Goal: Task Accomplishment & Management: Use online tool/utility

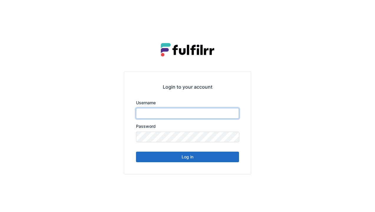
type input "******"
click at [186, 158] on button "Log in" at bounding box center [187, 157] width 103 height 11
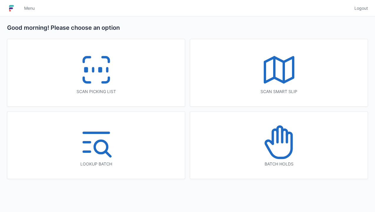
click at [89, 68] on icon at bounding box center [96, 70] width 38 height 38
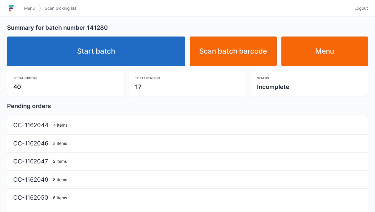
click at [119, 49] on link "Start batch" at bounding box center [96, 51] width 178 height 29
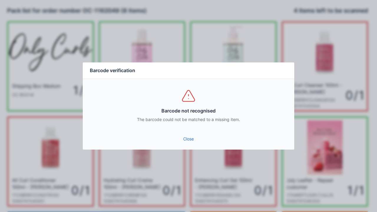
click at [187, 143] on link "Close" at bounding box center [188, 139] width 202 height 11
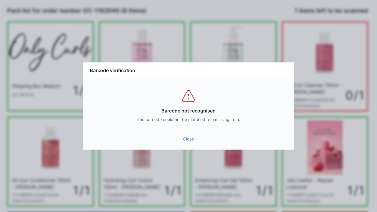
click at [184, 138] on link "Close" at bounding box center [188, 139] width 202 height 11
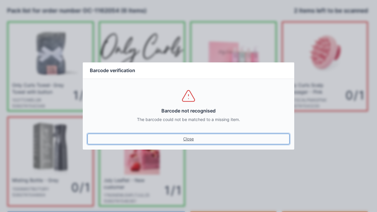
click at [182, 141] on link "Close" at bounding box center [188, 139] width 202 height 11
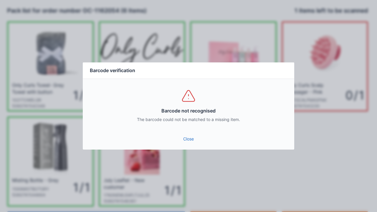
click at [187, 142] on link "Close" at bounding box center [188, 139] width 202 height 11
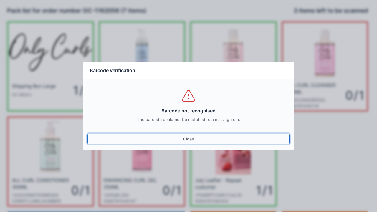
click at [188, 134] on link "Close" at bounding box center [188, 139] width 202 height 11
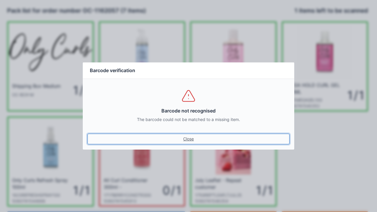
click at [191, 134] on link "Close" at bounding box center [188, 139] width 202 height 11
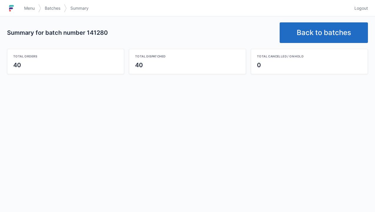
click at [14, 9] on img at bounding box center [11, 8] width 9 height 9
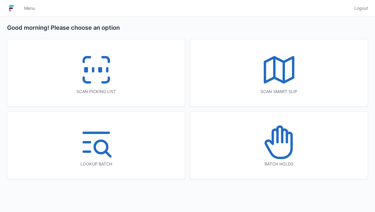
click at [93, 70] on line at bounding box center [93, 69] width 0 height 3
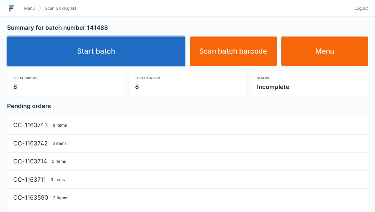
click at [108, 49] on link "Start batch" at bounding box center [96, 51] width 178 height 29
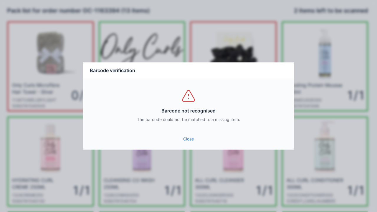
click at [191, 138] on link "Close" at bounding box center [188, 139] width 202 height 11
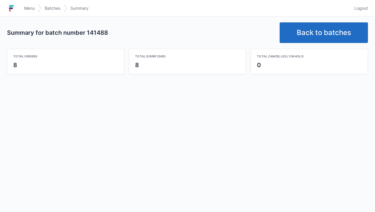
click at [324, 31] on link "Back to batches" at bounding box center [324, 32] width 88 height 21
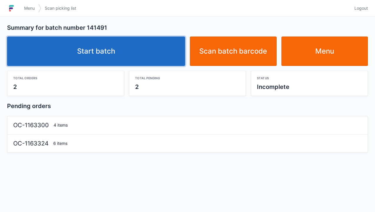
click at [110, 51] on link "Start batch" at bounding box center [96, 51] width 178 height 29
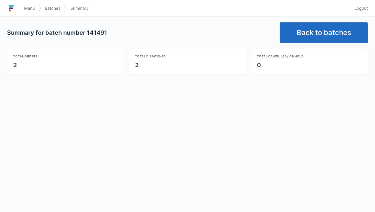
click at [318, 37] on link "Back to batches" at bounding box center [324, 32] width 88 height 21
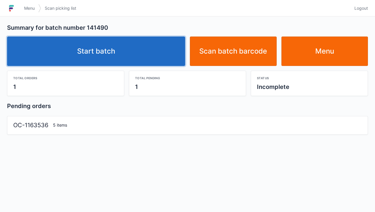
click at [105, 49] on link "Start batch" at bounding box center [96, 51] width 178 height 29
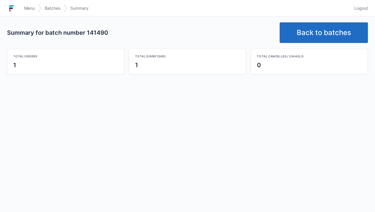
click at [321, 30] on link "Back to batches" at bounding box center [324, 32] width 88 height 21
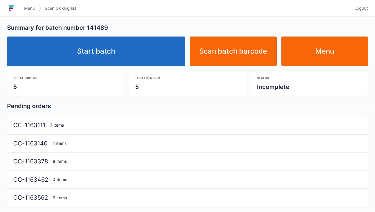
click at [95, 49] on link "Start batch" at bounding box center [96, 51] width 178 height 29
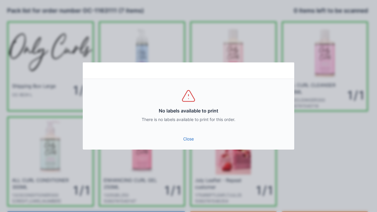
click at [185, 135] on link "Close" at bounding box center [188, 139] width 202 height 11
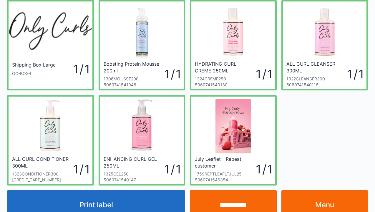
scroll to position [34, 0]
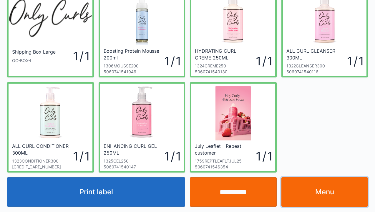
click at [322, 193] on link "Menu" at bounding box center [324, 191] width 87 height 29
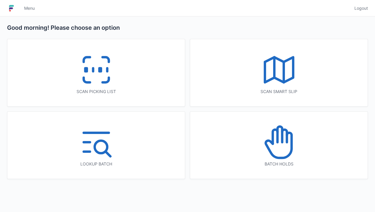
click at [91, 65] on icon at bounding box center [96, 70] width 38 height 38
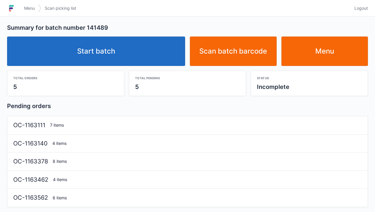
click at [87, 49] on link "Start batch" at bounding box center [96, 51] width 178 height 29
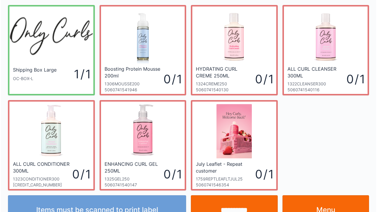
scroll to position [34, 0]
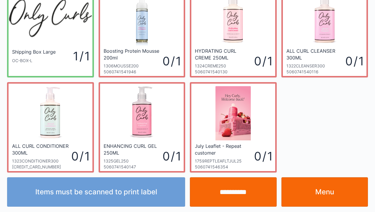
click at [229, 192] on input "**********" at bounding box center [233, 191] width 87 height 29
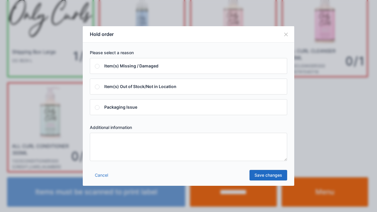
click at [109, 145] on textarea at bounding box center [188, 147] width 197 height 28
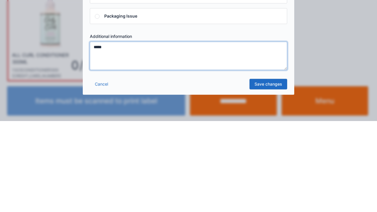
type textarea "*****"
click at [263, 175] on link "Save changes" at bounding box center [268, 175] width 38 height 11
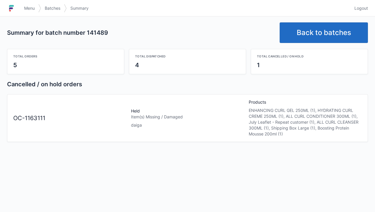
click at [313, 32] on link "Back to batches" at bounding box center [324, 32] width 88 height 21
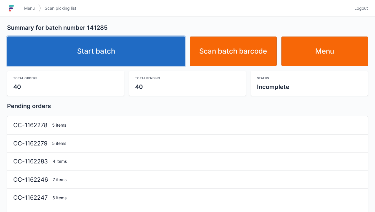
click at [108, 54] on link "Start batch" at bounding box center [96, 51] width 178 height 29
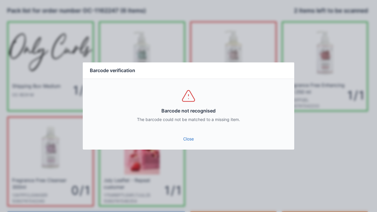
click at [187, 139] on link "Close" at bounding box center [188, 139] width 202 height 11
click at [182, 134] on link "Close" at bounding box center [188, 139] width 202 height 11
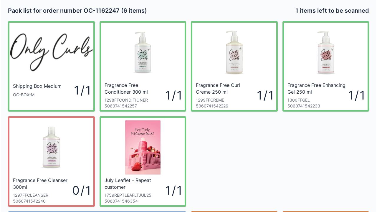
scroll to position [34, 0]
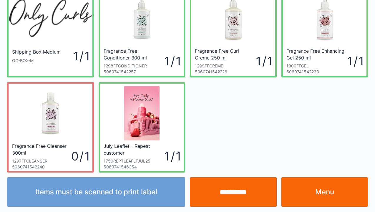
click at [235, 193] on input "**********" at bounding box center [233, 191] width 87 height 29
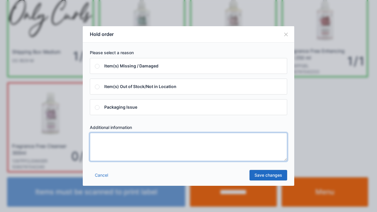
click at [110, 149] on textarea at bounding box center [188, 147] width 197 height 28
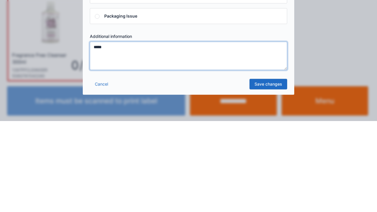
type textarea "*****"
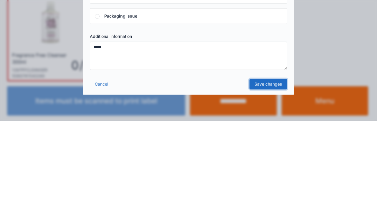
click at [267, 175] on link "Save changes" at bounding box center [268, 175] width 38 height 11
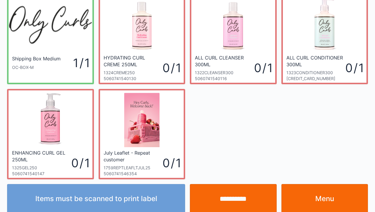
scroll to position [31, 0]
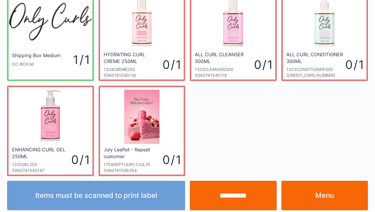
click at [314, 194] on link "Menu" at bounding box center [324, 195] width 87 height 29
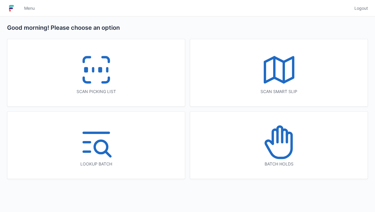
click at [286, 141] on icon at bounding box center [284, 136] width 5 height 13
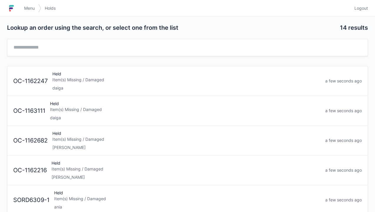
click at [104, 81] on div "Item(s) Missing / Damaged" at bounding box center [186, 80] width 268 height 6
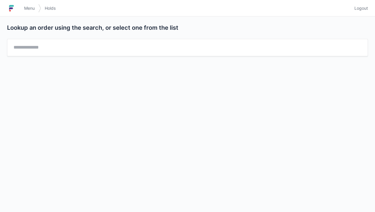
click at [14, 6] on img at bounding box center [11, 8] width 9 height 9
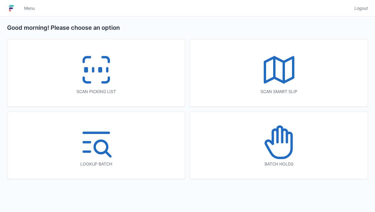
click at [96, 58] on icon at bounding box center [96, 70] width 38 height 38
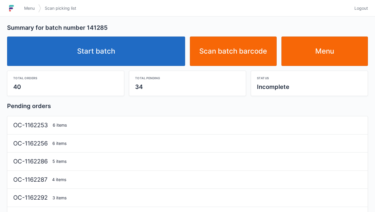
click at [105, 52] on link "Start batch" at bounding box center [96, 51] width 178 height 29
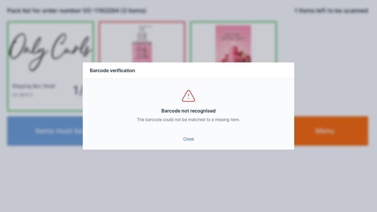
click at [186, 138] on link "Close" at bounding box center [188, 139] width 202 height 11
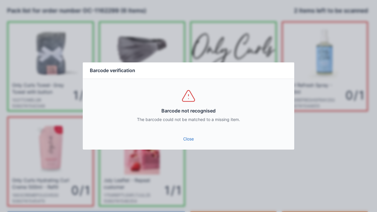
click at [187, 137] on link "Close" at bounding box center [188, 139] width 202 height 11
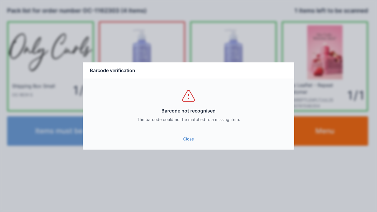
click at [188, 137] on link "Close" at bounding box center [188, 139] width 202 height 11
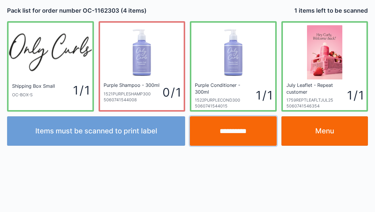
click at [235, 130] on input "**********" at bounding box center [233, 130] width 87 height 29
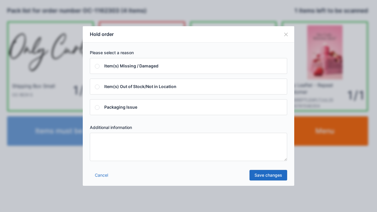
click at [110, 140] on textarea at bounding box center [188, 147] width 197 height 28
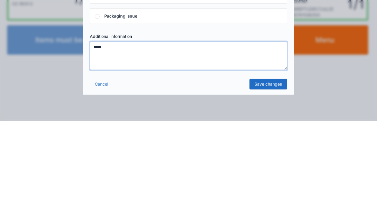
type textarea "*****"
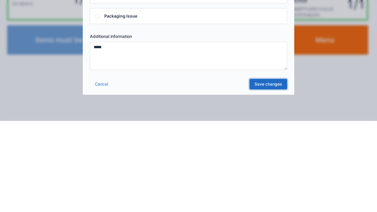
click at [262, 176] on link "Save changes" at bounding box center [268, 175] width 38 height 11
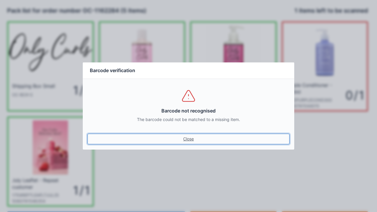
click at [187, 140] on link "Close" at bounding box center [188, 139] width 202 height 11
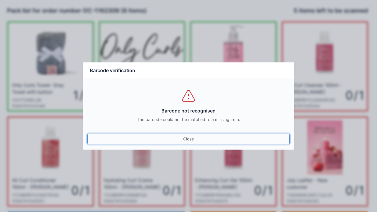
click at [188, 139] on link "Close" at bounding box center [188, 139] width 202 height 11
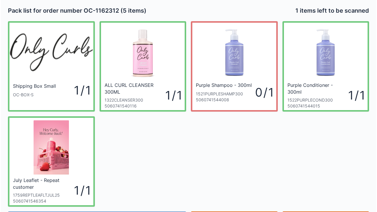
scroll to position [34, 0]
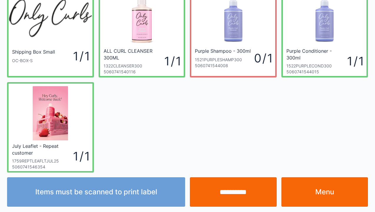
click at [236, 198] on input "**********" at bounding box center [233, 191] width 87 height 29
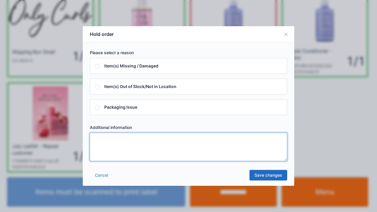
click at [114, 146] on textarea at bounding box center [188, 147] width 197 height 28
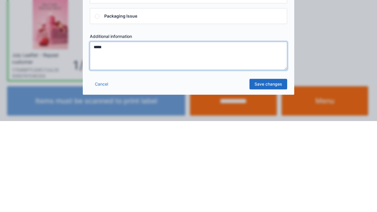
type textarea "*****"
click at [270, 175] on link "Save changes" at bounding box center [268, 175] width 38 height 11
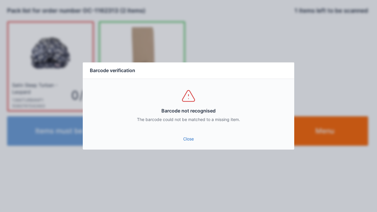
click at [188, 135] on link "Close" at bounding box center [188, 139] width 202 height 11
click at [186, 134] on link "Close" at bounding box center [188, 139] width 202 height 11
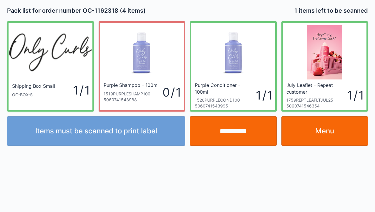
click at [229, 134] on input "**********" at bounding box center [233, 130] width 87 height 29
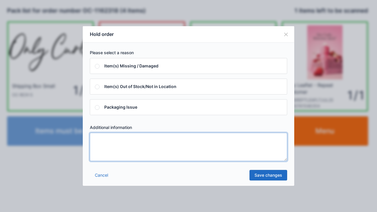
click at [113, 146] on textarea at bounding box center [188, 147] width 197 height 28
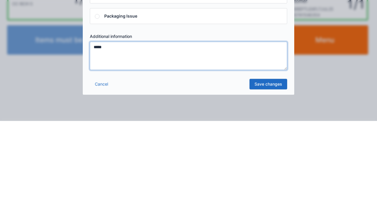
type textarea "*****"
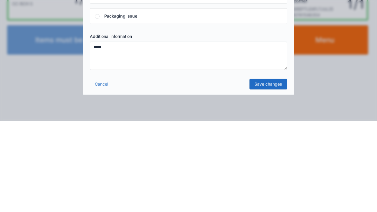
click at [269, 174] on link "Save changes" at bounding box center [268, 175] width 38 height 11
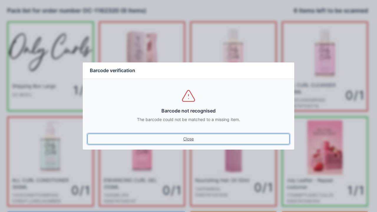
click at [183, 136] on link "Close" at bounding box center [188, 139] width 202 height 11
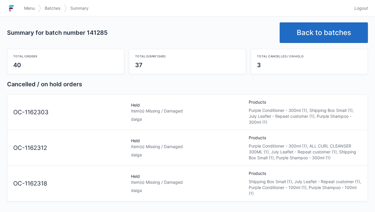
click at [325, 30] on link "Back to batches" at bounding box center [324, 32] width 88 height 21
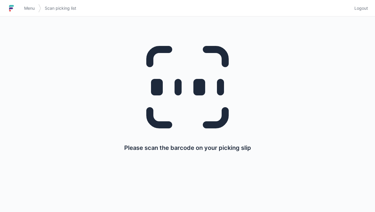
click at [15, 5] on img at bounding box center [11, 8] width 9 height 9
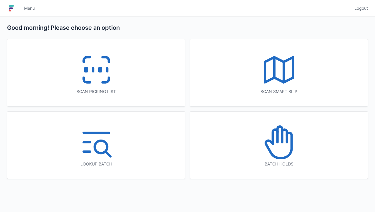
click at [290, 150] on icon at bounding box center [279, 142] width 38 height 38
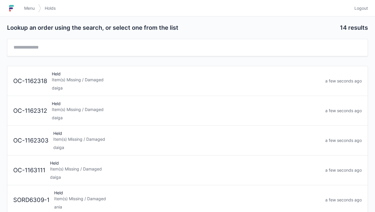
click at [111, 80] on div "Item(s) Missing / Damaged" at bounding box center [186, 80] width 269 height 6
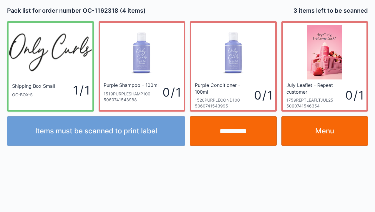
click at [316, 132] on link "Menu" at bounding box center [324, 130] width 87 height 29
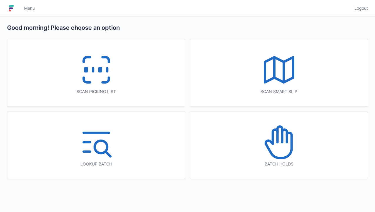
click at [280, 151] on icon at bounding box center [279, 142] width 38 height 38
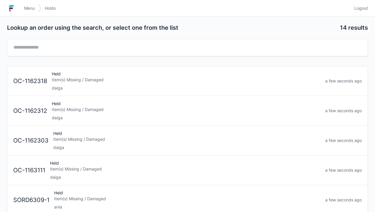
click at [82, 112] on div "Held Item(s) Missing / Damaged daiga" at bounding box center [186, 111] width 274 height 20
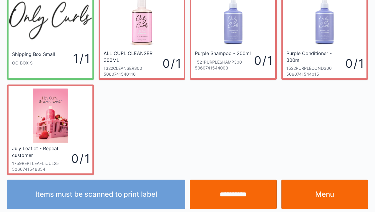
scroll to position [34, 0]
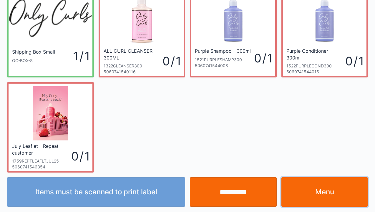
click at [321, 193] on link "Menu" at bounding box center [324, 191] width 87 height 29
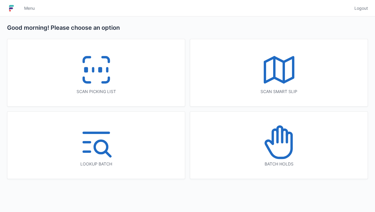
click at [276, 139] on icon at bounding box center [275, 137] width 5 height 14
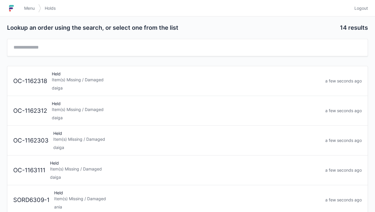
click at [84, 146] on div "daiga" at bounding box center [186, 148] width 267 height 6
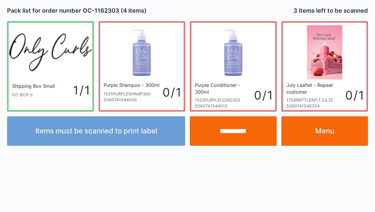
click at [326, 134] on link "Menu" at bounding box center [324, 130] width 87 height 29
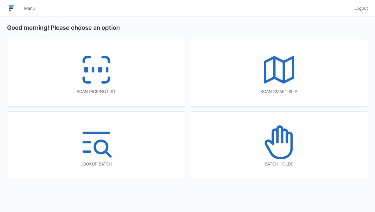
click at [97, 74] on icon at bounding box center [96, 70] width 38 height 38
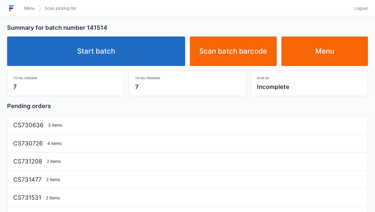
click at [105, 51] on link "Start batch" at bounding box center [96, 51] width 178 height 29
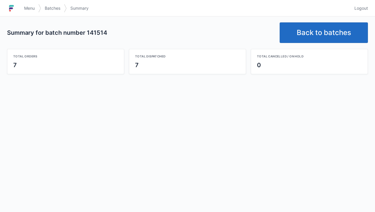
click at [317, 32] on link "Back to batches" at bounding box center [324, 32] width 88 height 21
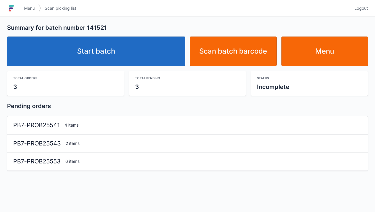
click at [98, 46] on link "Start batch" at bounding box center [96, 51] width 178 height 29
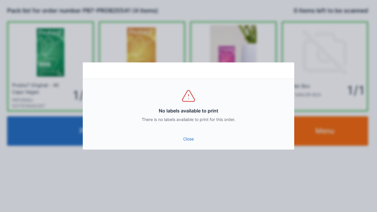
click at [180, 136] on link "Close" at bounding box center [188, 139] width 202 height 11
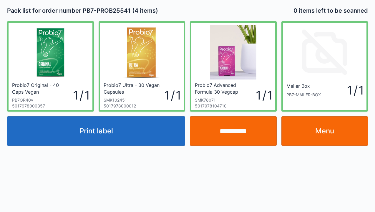
click at [224, 133] on input "**********" at bounding box center [233, 130] width 87 height 29
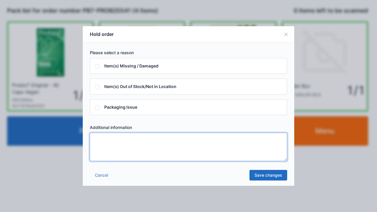
click at [105, 145] on textarea at bounding box center [188, 147] width 197 height 28
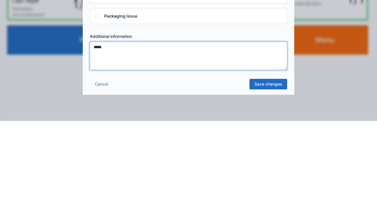
type textarea "*****"
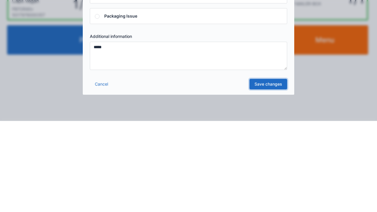
click at [260, 177] on link "Save changes" at bounding box center [268, 175] width 38 height 11
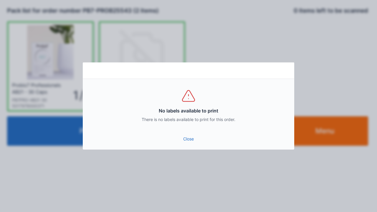
click at [188, 142] on link "Close" at bounding box center [188, 139] width 202 height 11
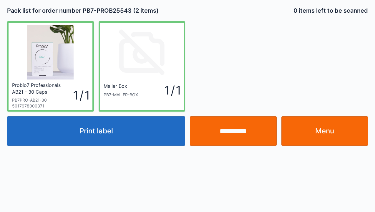
click at [229, 119] on input "**********" at bounding box center [233, 130] width 87 height 29
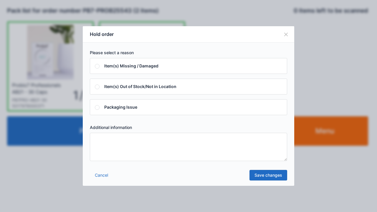
click at [106, 140] on textarea at bounding box center [188, 147] width 197 height 28
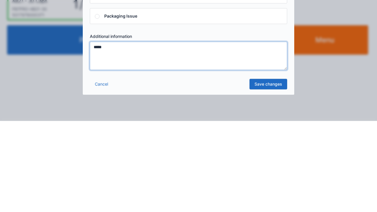
type textarea "*****"
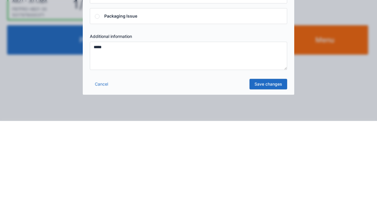
click at [261, 179] on link "Save changes" at bounding box center [268, 175] width 38 height 11
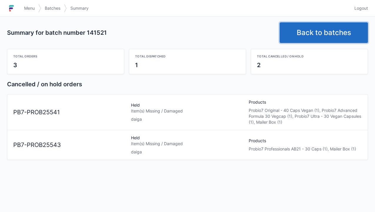
click at [310, 36] on link "Back to batches" at bounding box center [324, 32] width 88 height 21
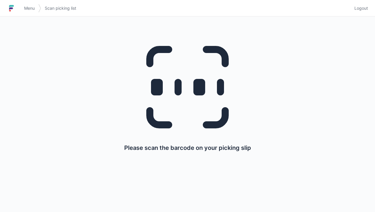
click at [183, 92] on icon at bounding box center [187, 87] width 113 height 113
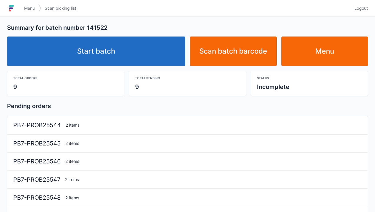
click at [101, 57] on link "Start batch" at bounding box center [96, 51] width 178 height 29
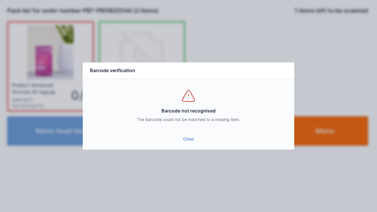
click at [184, 135] on link "Close" at bounding box center [188, 139] width 202 height 11
click at [183, 141] on link "Close" at bounding box center [188, 139] width 202 height 11
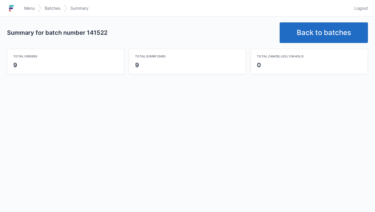
click at [321, 33] on link "Back to batches" at bounding box center [324, 32] width 88 height 21
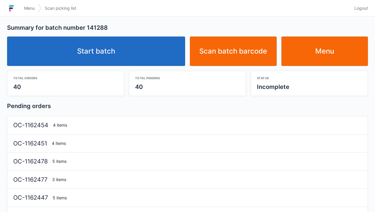
click at [108, 54] on link "Start batch" at bounding box center [96, 51] width 178 height 29
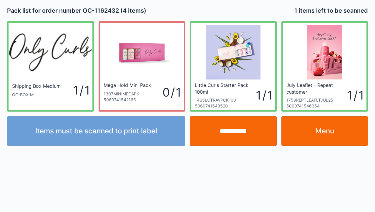
click at [140, 88] on div "Mega Hold Mini Pack" at bounding box center [127, 85] width 47 height 7
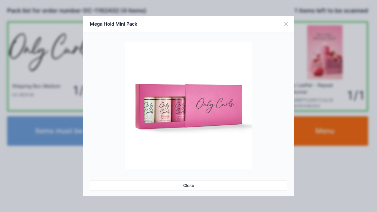
click at [179, 184] on link "Close" at bounding box center [188, 185] width 197 height 11
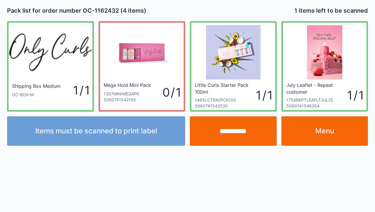
click at [329, 125] on link "Menu" at bounding box center [324, 130] width 87 height 29
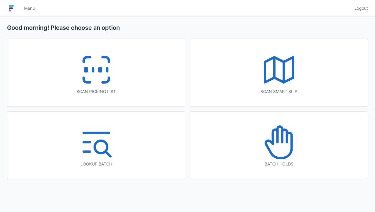
click at [283, 151] on icon at bounding box center [279, 142] width 38 height 38
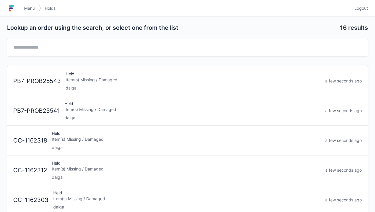
click at [87, 83] on div "Held Item(s) Missing / Damaged daiga" at bounding box center [193, 81] width 260 height 20
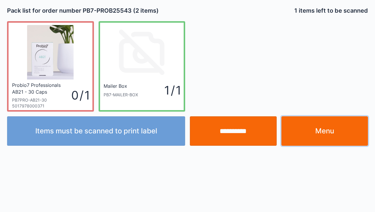
click at [333, 131] on link "Menu" at bounding box center [324, 130] width 87 height 29
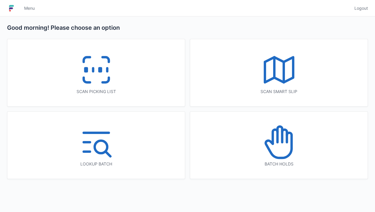
click at [291, 151] on icon at bounding box center [279, 145] width 26 height 25
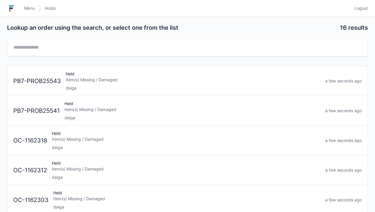
click at [88, 145] on div "daiga" at bounding box center [186, 148] width 269 height 6
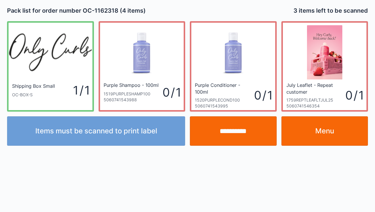
click at [125, 104] on div "Purple Shampoo - 100ml 1519PURPLESHAMP100 5060741543988 0 / 1" at bounding box center [142, 96] width 84 height 28
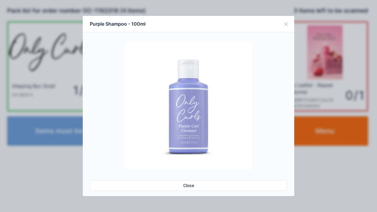
click at [287, 21] on button "Close" at bounding box center [286, 24] width 16 height 16
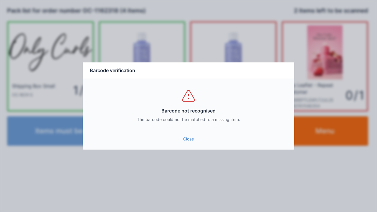
click at [185, 135] on link "Close" at bounding box center [188, 139] width 202 height 11
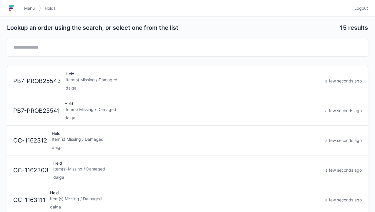
click at [91, 136] on div "Item(s) Missing / Damaged" at bounding box center [186, 139] width 269 height 6
click at [55, 136] on div "Item(s) Missing / Damaged" at bounding box center [186, 139] width 267 height 6
click at [77, 140] on div "Item(s) Missing / Damaged" at bounding box center [185, 139] width 271 height 6
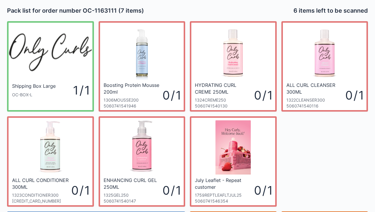
scroll to position [34, 0]
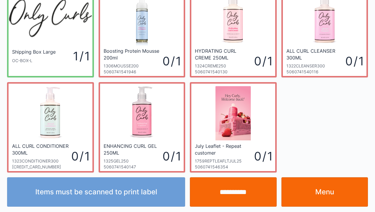
click at [323, 192] on link "Menu" at bounding box center [324, 191] width 87 height 29
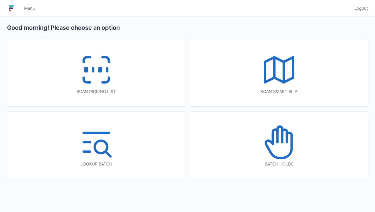
click at [273, 138] on icon at bounding box center [275, 137] width 5 height 14
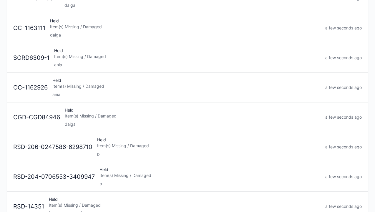
scroll to position [114, 0]
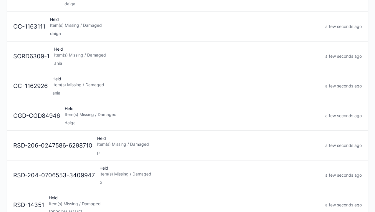
click at [95, 117] on div "Held Item(s) Missing / Damaged daiga" at bounding box center [192, 116] width 261 height 20
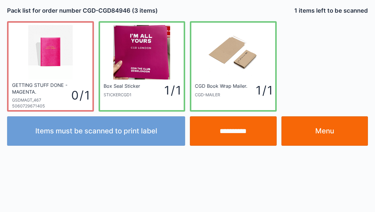
click at [327, 129] on link "Menu" at bounding box center [324, 130] width 87 height 29
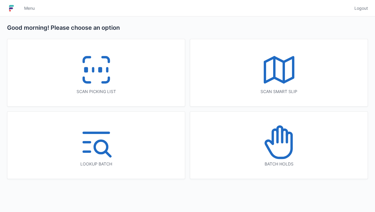
click at [276, 144] on icon at bounding box center [279, 142] width 38 height 38
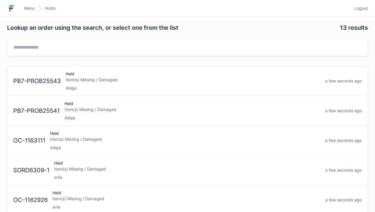
click at [102, 80] on div "Item(s) Missing / Damaged" at bounding box center [193, 80] width 255 height 6
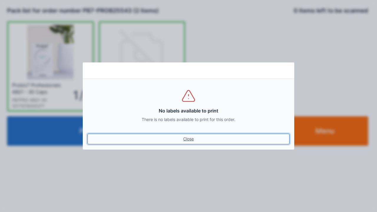
click at [186, 137] on link "Close" at bounding box center [188, 139] width 202 height 11
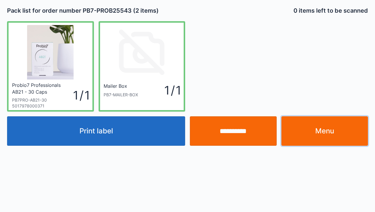
click at [336, 135] on link "Menu" at bounding box center [324, 130] width 87 height 29
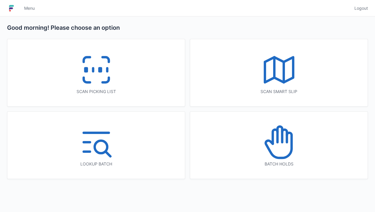
click at [87, 71] on rect at bounding box center [85, 69] width 1 height 3
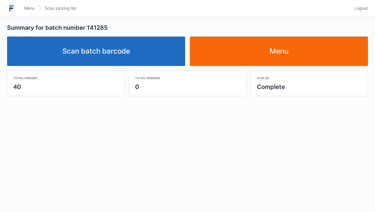
click at [15, 6] on img at bounding box center [11, 8] width 9 height 9
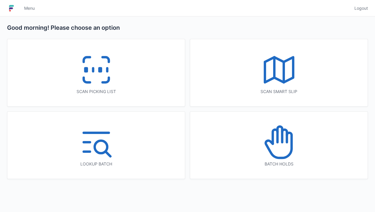
click at [97, 72] on icon at bounding box center [96, 70] width 38 height 38
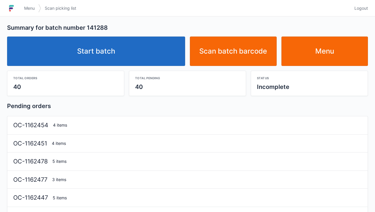
click at [95, 51] on link "Start batch" at bounding box center [96, 51] width 178 height 29
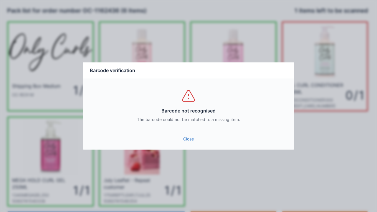
click at [187, 141] on link "Close" at bounding box center [188, 139] width 202 height 11
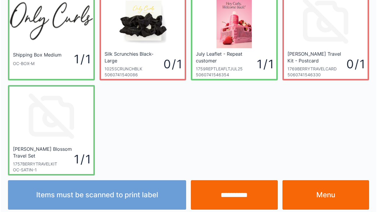
scroll to position [34, 0]
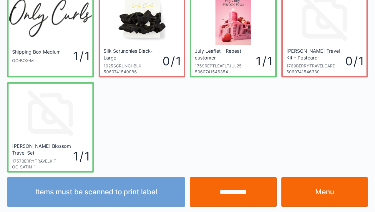
click at [228, 198] on input "**********" at bounding box center [233, 191] width 87 height 29
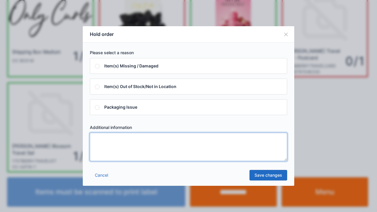
click at [108, 147] on textarea at bounding box center [188, 147] width 197 height 28
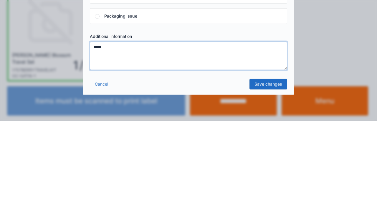
type textarea "*****"
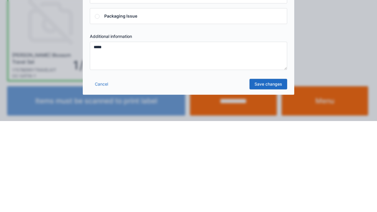
click at [264, 170] on link "Save changes" at bounding box center [268, 175] width 38 height 11
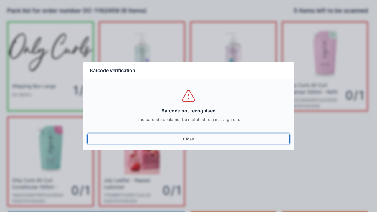
click at [186, 138] on link "Close" at bounding box center [188, 139] width 202 height 11
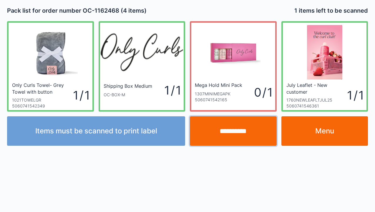
click at [223, 133] on input "**********" at bounding box center [233, 130] width 87 height 29
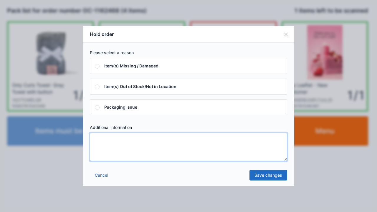
click at [114, 147] on textarea at bounding box center [188, 147] width 197 height 28
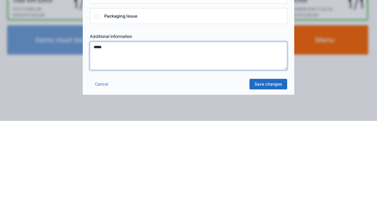
type textarea "*****"
click at [267, 179] on link "Save changes" at bounding box center [268, 175] width 38 height 11
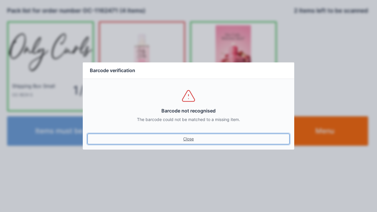
click at [183, 144] on link "Close" at bounding box center [188, 139] width 202 height 11
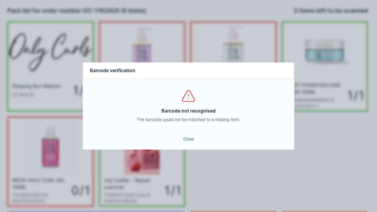
click at [182, 137] on link "Close" at bounding box center [188, 139] width 202 height 11
click at [191, 134] on link "Close" at bounding box center [188, 139] width 202 height 11
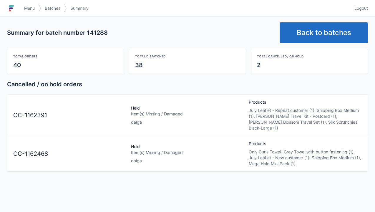
click at [360, 10] on span "Logout" at bounding box center [361, 8] width 14 height 6
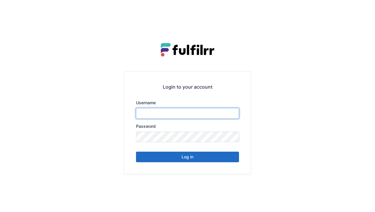
type input "******"
click at [198, 158] on button "Log in" at bounding box center [187, 157] width 103 height 11
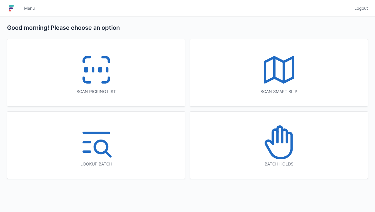
click at [275, 146] on icon at bounding box center [279, 142] width 38 height 38
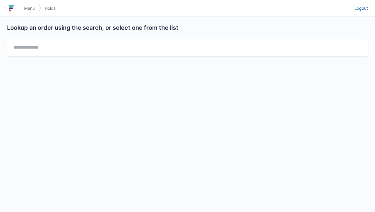
click at [366, 5] on link "Logout" at bounding box center [359, 8] width 17 height 11
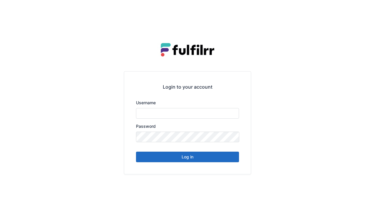
type input "******"
click at [199, 160] on button "Log in" at bounding box center [187, 157] width 103 height 11
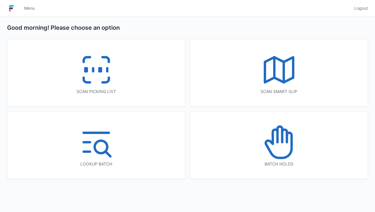
click at [109, 79] on icon at bounding box center [105, 80] width 6 height 5
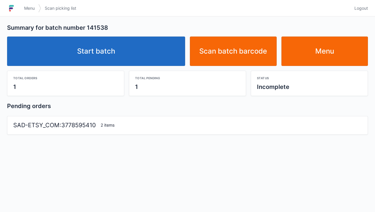
click at [135, 49] on link "Start batch" at bounding box center [96, 51] width 178 height 29
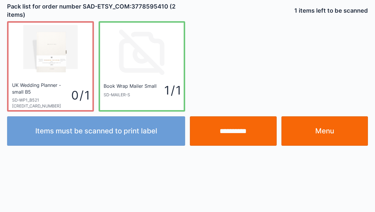
click at [332, 131] on link "Menu" at bounding box center [324, 130] width 87 height 29
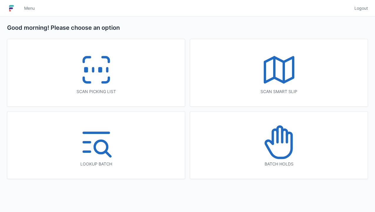
click at [91, 65] on icon at bounding box center [96, 70] width 38 height 38
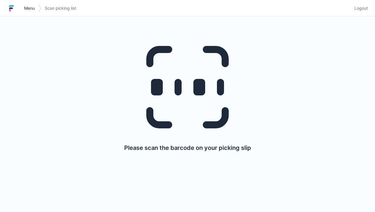
click at [21, 7] on link "Menu" at bounding box center [30, 8] width 18 height 11
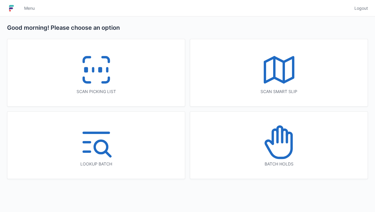
click at [279, 146] on icon at bounding box center [279, 142] width 38 height 38
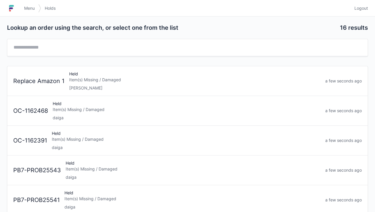
click at [81, 142] on div "Held Item(s) Missing / Damaged daiga" at bounding box center [186, 140] width 274 height 20
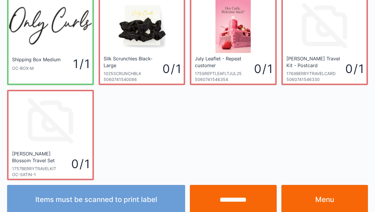
scroll to position [34, 0]
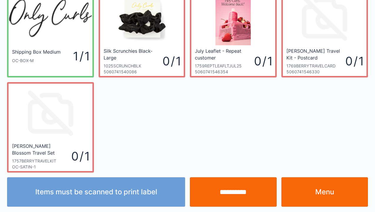
click at [321, 193] on link "Menu" at bounding box center [324, 191] width 87 height 29
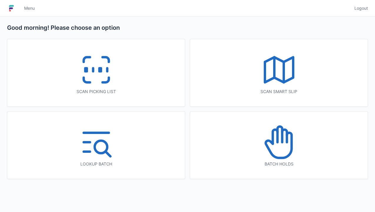
click at [282, 145] on icon at bounding box center [279, 142] width 38 height 38
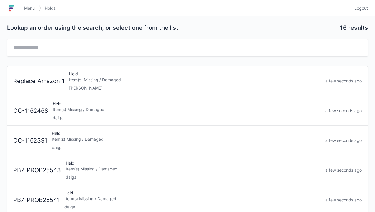
click at [81, 140] on div "Item(s) Missing / Damaged" at bounding box center [186, 139] width 269 height 6
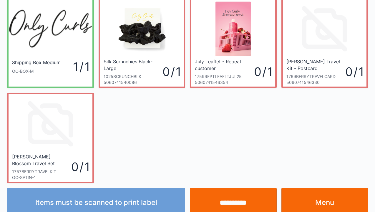
scroll to position [34, 0]
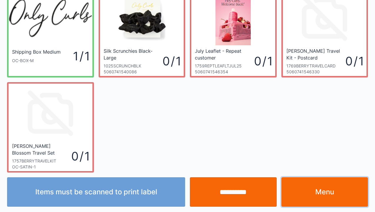
click at [319, 194] on link "Menu" at bounding box center [324, 191] width 87 height 29
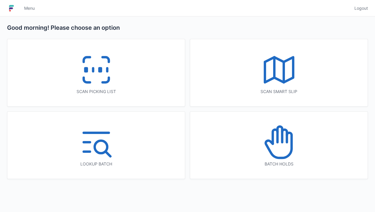
click at [284, 141] on icon at bounding box center [279, 142] width 38 height 38
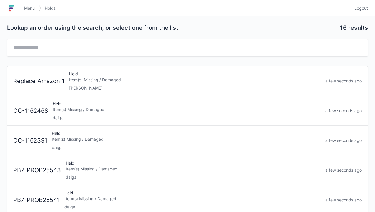
click at [84, 142] on div "Held Item(s) Missing / Damaged daiga" at bounding box center [186, 140] width 274 height 20
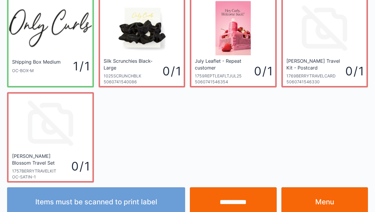
scroll to position [34, 0]
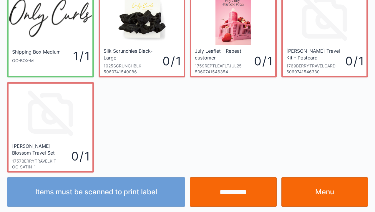
click at [322, 194] on link "Menu" at bounding box center [324, 191] width 87 height 29
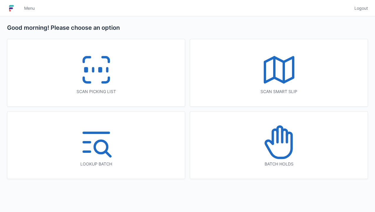
click at [275, 142] on icon at bounding box center [279, 142] width 38 height 38
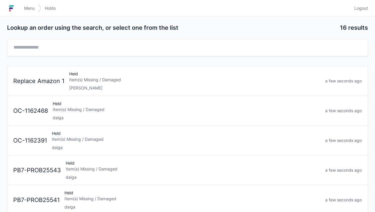
click at [81, 112] on div "Held Item(s) Missing / Damaged daiga" at bounding box center [186, 111] width 273 height 20
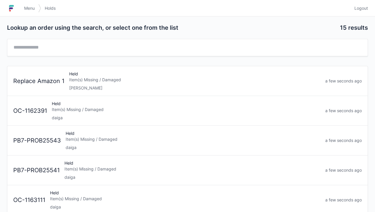
click at [232, 211] on link "OC-1163111 Held Item(s) Missing / Damaged daiga a few seconds ago" at bounding box center [187, 200] width 360 height 30
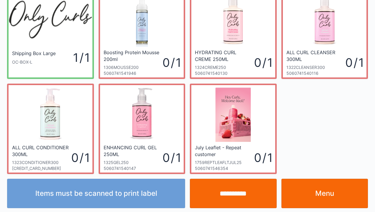
scroll to position [34, 0]
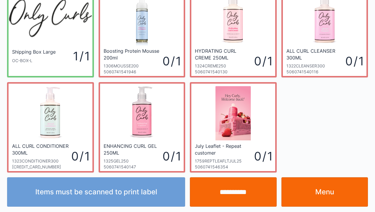
click at [329, 195] on link "Menu" at bounding box center [324, 191] width 87 height 29
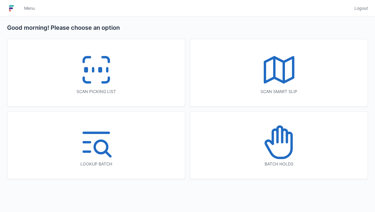
click at [97, 65] on icon at bounding box center [96, 70] width 38 height 38
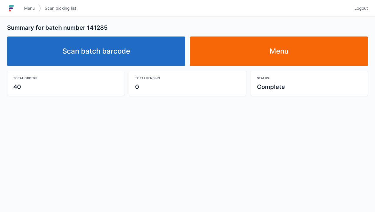
click at [287, 58] on link "Menu" at bounding box center [279, 51] width 178 height 29
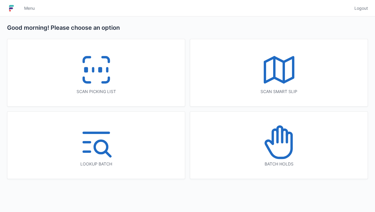
click at [89, 69] on icon at bounding box center [96, 70] width 38 height 38
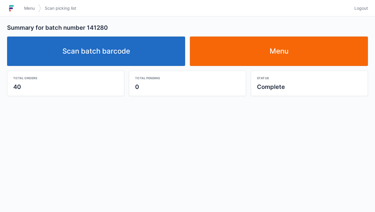
click at [260, 52] on link "Menu" at bounding box center [279, 51] width 178 height 29
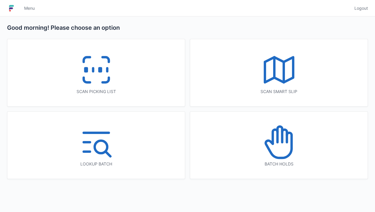
click at [97, 67] on icon at bounding box center [96, 70] width 38 height 38
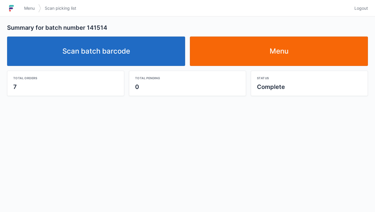
click at [291, 52] on link "Menu" at bounding box center [279, 51] width 178 height 29
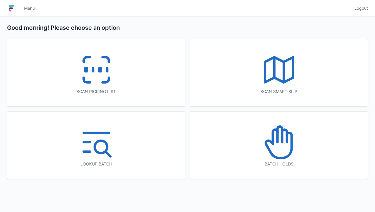
click at [99, 71] on rect at bounding box center [99, 69] width 1 height 3
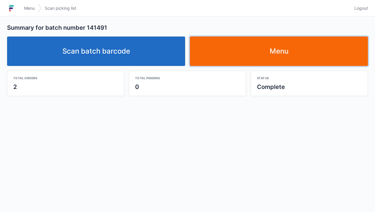
click at [268, 52] on link "Menu" at bounding box center [279, 51] width 178 height 29
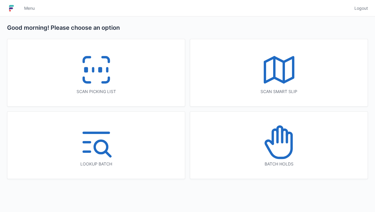
click at [88, 71] on icon at bounding box center [96, 70] width 38 height 38
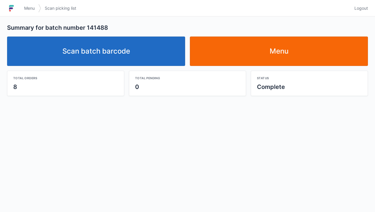
click at [245, 51] on link "Menu" at bounding box center [279, 51] width 178 height 29
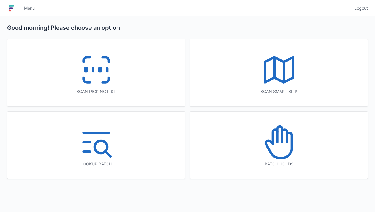
click at [93, 70] on line at bounding box center [93, 69] width 0 height 3
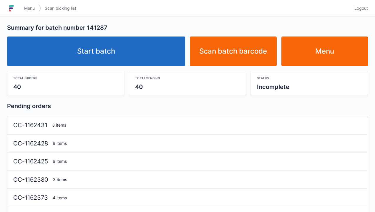
click at [104, 44] on link "Start batch" at bounding box center [96, 51] width 178 height 29
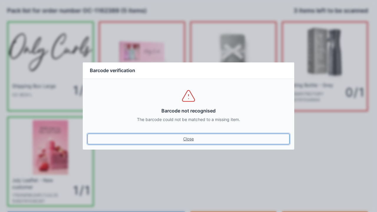
click at [185, 137] on link "Close" at bounding box center [188, 139] width 202 height 11
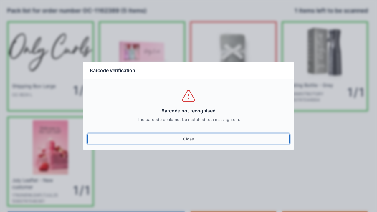
click at [185, 140] on link "Close" at bounding box center [188, 139] width 202 height 11
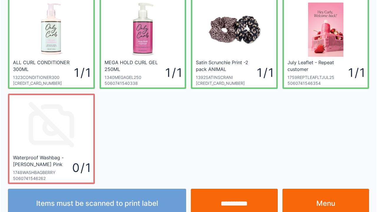
scroll to position [116, 0]
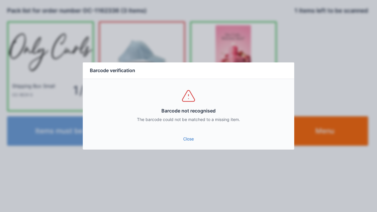
click at [183, 135] on link "Close" at bounding box center [188, 139] width 202 height 11
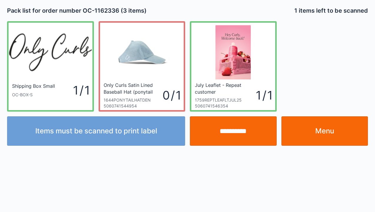
click at [235, 128] on input "**********" at bounding box center [233, 130] width 87 height 29
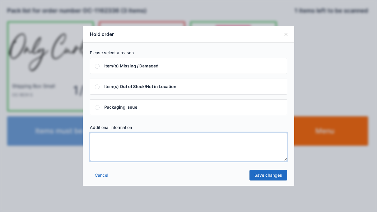
click at [103, 140] on textarea at bounding box center [188, 147] width 197 height 28
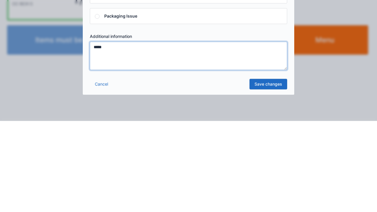
type textarea "*****"
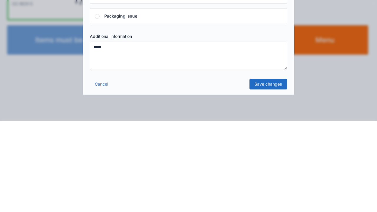
click at [272, 173] on link "Save changes" at bounding box center [268, 175] width 38 height 11
